Goal: Information Seeking & Learning: Learn about a topic

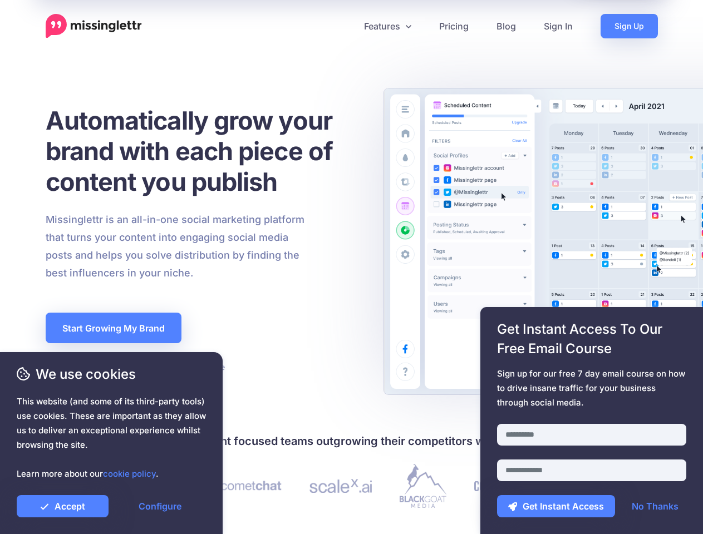
click at [351, 267] on div "Missinglettr is an all-in-one social marketing platform that turns your content…" at bounding box center [202, 246] width 331 height 71
click at [347, 26] on icon at bounding box center [347, 26] width 6 height 6
click at [387, 26] on link "Features" at bounding box center [387, 26] width 75 height 24
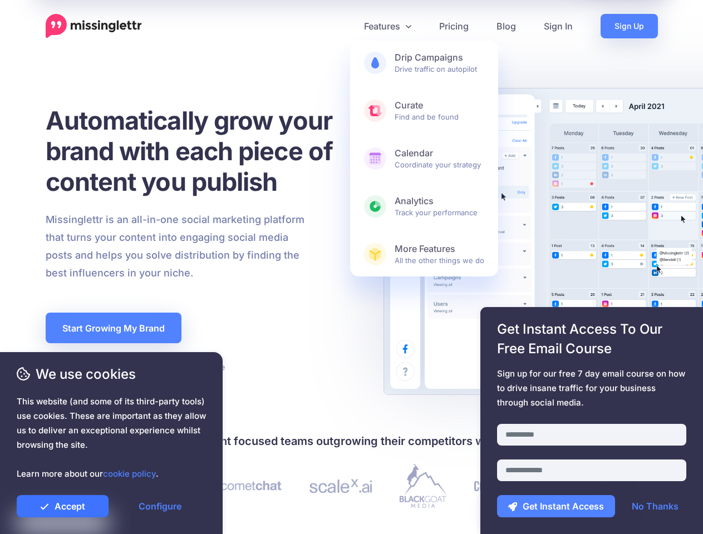
click at [62, 506] on link "Accept" at bounding box center [63, 506] width 92 height 22
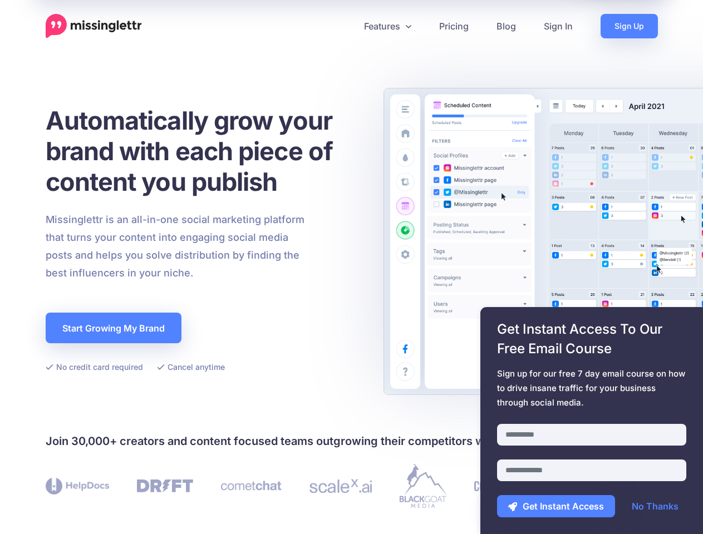
click at [160, 506] on link "Configure" at bounding box center [160, 506] width 92 height 22
click at [591, 421] on div at bounding box center [591, 417] width 189 height 14
click at [556, 506] on button "Get Instant Access" at bounding box center [556, 506] width 118 height 22
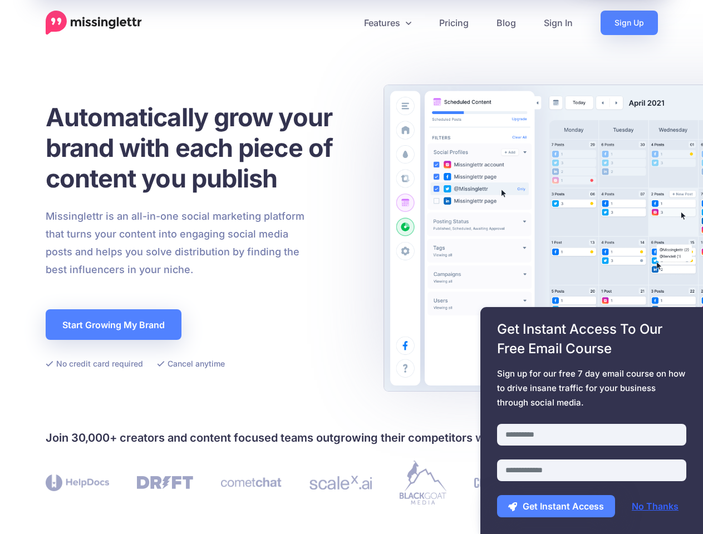
click at [655, 506] on link "No Thanks" at bounding box center [654, 506] width 69 height 22
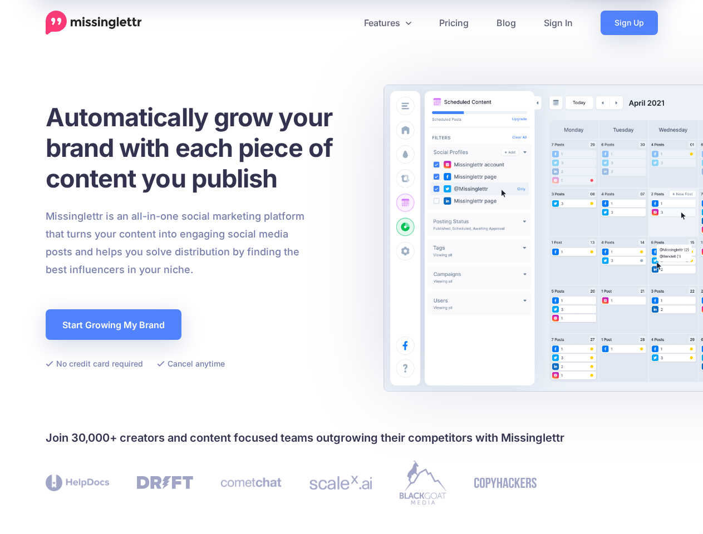
scroll to position [324, 0]
